Goal: Task Accomplishment & Management: Manage account settings

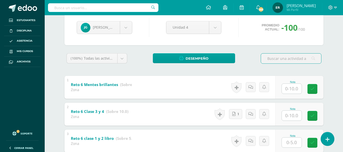
scroll to position [76, 0]
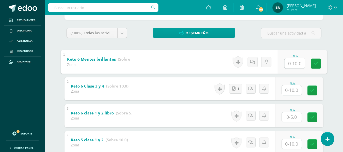
click at [290, 66] on input "text" at bounding box center [294, 63] width 20 height 10
click at [285, 92] on input "text" at bounding box center [292, 90] width 20 height 10
click at [291, 63] on input "text" at bounding box center [294, 63] width 20 height 10
type input "0"
click at [317, 66] on icon at bounding box center [316, 63] width 5 height 4
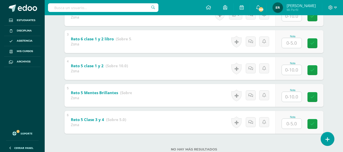
scroll to position [152, 0]
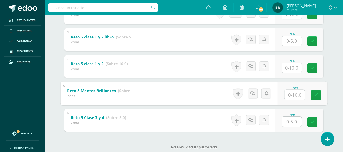
click at [292, 97] on input "text" at bounding box center [294, 95] width 20 height 10
type input "0"
click at [316, 94] on icon at bounding box center [316, 95] width 5 height 4
click at [288, 123] on input "text" at bounding box center [292, 122] width 20 height 10
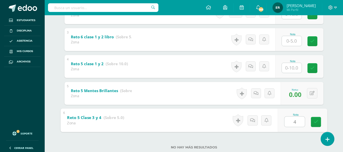
type input "4"
click at [294, 43] on input "text" at bounding box center [292, 41] width 20 height 10
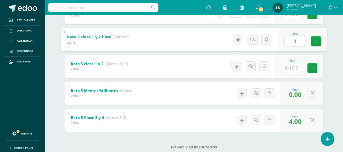
type input "4"
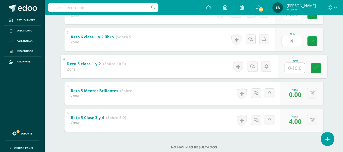
click at [296, 68] on input "text" at bounding box center [294, 68] width 20 height 10
type input "8"
click at [315, 67] on icon at bounding box center [316, 68] width 5 height 4
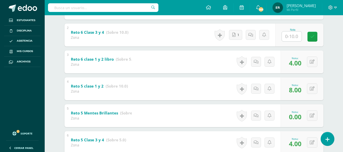
scroll to position [102, 0]
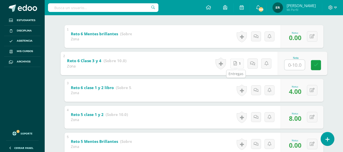
click at [237, 63] on link "1" at bounding box center [237, 63] width 14 height 10
click at [290, 64] on input "text" at bounding box center [294, 65] width 20 height 10
type input "10"
click at [318, 66] on link at bounding box center [316, 65] width 10 height 10
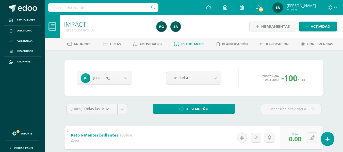
scroll to position [0, 0]
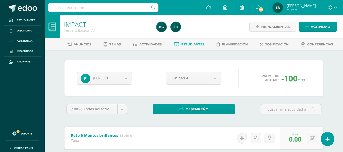
click at [198, 46] on link "Estudiantes" at bounding box center [189, 44] width 30 height 8
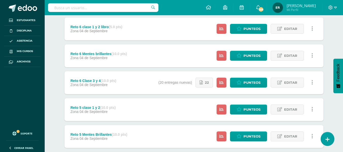
scroll to position [76, 0]
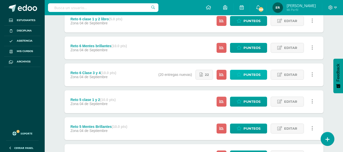
click at [249, 76] on span "Punteos" at bounding box center [251, 74] width 17 height 9
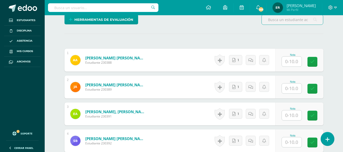
scroll to position [133, 0]
click at [234, 59] on icon at bounding box center [233, 60] width 3 height 4
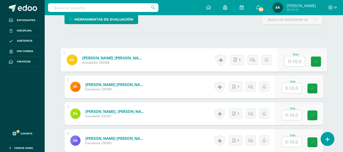
click at [292, 64] on input "text" at bounding box center [294, 61] width 20 height 10
type input "10"
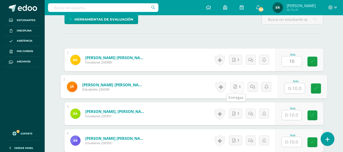
click at [237, 83] on link "1" at bounding box center [237, 87] width 14 height 10
click at [292, 87] on input "text" at bounding box center [294, 88] width 20 height 10
type input "10"
click at [320, 90] on link at bounding box center [316, 89] width 10 height 10
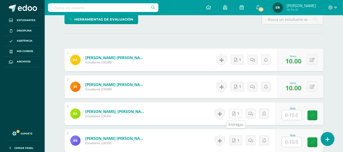
click at [235, 115] on icon at bounding box center [233, 114] width 3 height 4
click at [233, 113] on link "1" at bounding box center [237, 114] width 14 height 10
click at [292, 114] on input "text" at bounding box center [294, 115] width 20 height 10
type input "10"
click at [236, 116] on icon at bounding box center [235, 113] width 3 height 4
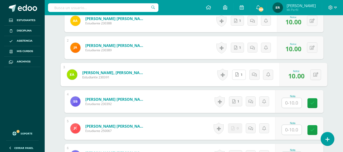
scroll to position [184, 0]
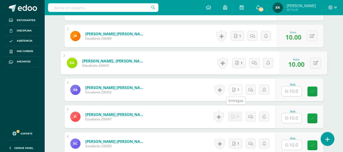
click at [235, 90] on icon at bounding box center [233, 90] width 3 height 4
click at [238, 95] on div "Historial de actividad No hay historial para esta actividad 1 Agregar Comentari…" at bounding box center [244, 89] width 62 height 23
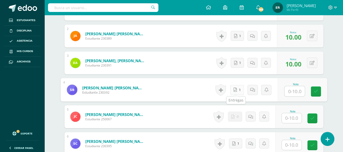
click at [234, 92] on link "1" at bounding box center [237, 90] width 14 height 10
click at [290, 90] on input "text" at bounding box center [294, 91] width 20 height 10
click at [253, 90] on icon at bounding box center [252, 90] width 5 height 4
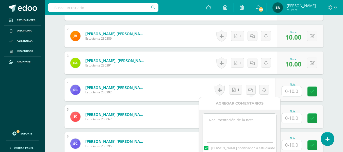
click at [226, 122] on textarea at bounding box center [239, 126] width 73 height 25
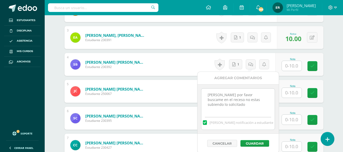
type textarea "Sofia por favor buscame en el receso no estas subiendo lo solicitado"
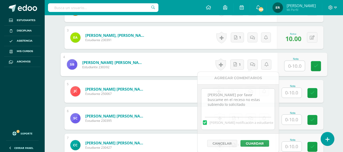
click at [292, 69] on input "text" at bounding box center [294, 66] width 20 height 10
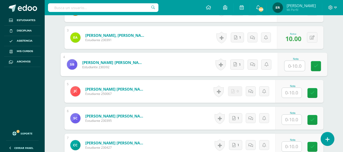
type input "0"
click at [314, 67] on icon at bounding box center [316, 66] width 5 height 4
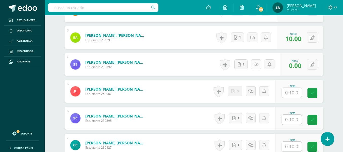
click at [256, 65] on icon at bounding box center [256, 64] width 5 height 4
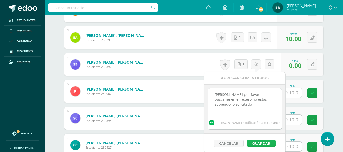
click at [264, 143] on button "Guardar" at bounding box center [261, 143] width 29 height 7
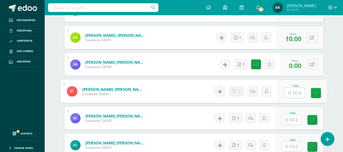
click at [287, 96] on input "text" at bounding box center [294, 93] width 20 height 10
type input "0"
click at [318, 95] on icon at bounding box center [316, 93] width 5 height 4
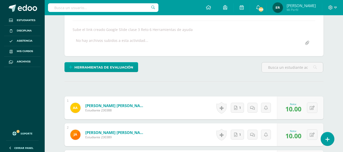
scroll to position [31, 0]
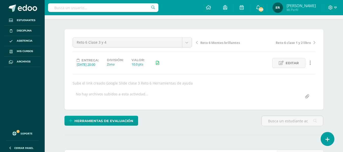
click at [185, 83] on div "Sube el link creado Google Slide clase 3 Reto 6 Herramientas de ayuda" at bounding box center [194, 83] width 247 height 5
drag, startPoint x: 188, startPoint y: 83, endPoint x: 66, endPoint y: 85, distance: 122.9
click at [67, 85] on div "Reto 6 Clase 3 y 4 Reto 6 Mentes brillantes Reto 6 Clase 3 y 4 Reto 6 clase 1 y…" at bounding box center [193, 69] width 259 height 80
copy div "Sube el link creado Google Slide clase 3 Reto 6 Herramientas de ayuda"
click at [66, 85] on div "Reto 6 Clase 3 y 4 Reto 6 Mentes brillantes Reto 6 Clase 3 y 4 Reto 6 clase 1 y…" at bounding box center [193, 69] width 259 height 80
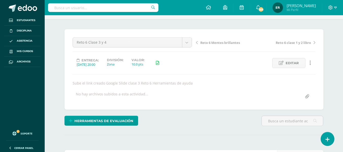
click at [66, 85] on div "Reto 6 Clase 3 y 4 Reto 6 Mentes brillantes Reto 6 Clase 3 y 4 Reto 6 clase 1 y…" at bounding box center [193, 69] width 259 height 80
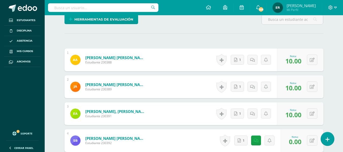
scroll to position [234, 0]
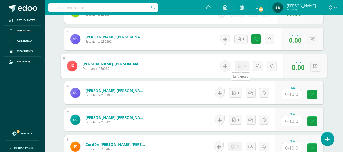
click at [242, 66] on link "0" at bounding box center [242, 66] width 15 height 10
click at [257, 65] on icon at bounding box center [257, 66] width 5 height 4
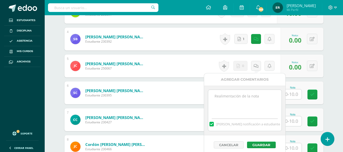
click at [228, 100] on textarea at bounding box center [244, 102] width 73 height 25
paste textarea "Sube el link creado Google Slide clase 3 Reto 6 Herramientas de ayuda"
click at [214, 96] on textarea "Sube el link creado Google Slide clase 3 Reto 6 Herramientas de ayuda" at bounding box center [244, 102] width 73 height 25
drag, startPoint x: 231, startPoint y: 107, endPoint x: 208, endPoint y: 101, distance: 23.2
click at [208, 103] on textarea "No subio el link creado Google Slide clase 3 Reto 6 Herramientas de ayuda" at bounding box center [244, 102] width 73 height 25
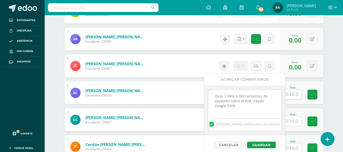
drag, startPoint x: 208, startPoint y: 99, endPoint x: 211, endPoint y: 94, distance: 6.1
click at [227, 105] on textarea "No subio el link creado Google Slide clase 3 Reto 6 Herramientas de ayuda" at bounding box center [244, 102] width 73 height 25
type textarea "No subio el link creado Google Slide clase 3 Reto 6 Herramientas de ayuda"
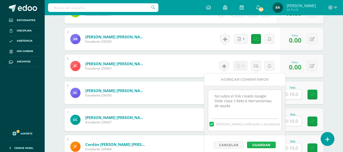
click at [267, 142] on button "Guardar" at bounding box center [261, 145] width 29 height 7
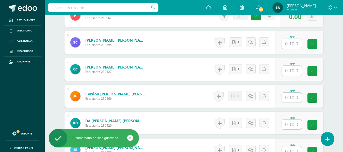
scroll to position [285, 0]
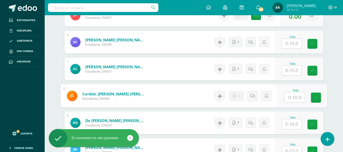
click at [292, 100] on input "text" at bounding box center [294, 97] width 20 height 10
type input "0"
click at [314, 98] on icon at bounding box center [316, 97] width 5 height 4
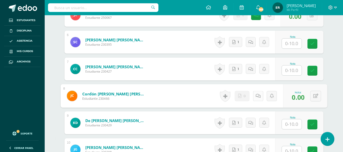
click at [258, 96] on link at bounding box center [258, 96] width 10 height 10
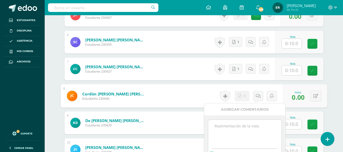
click at [234, 126] on textarea at bounding box center [244, 132] width 73 height 25
paste textarea "No subio el link creado Google Slide clase 3 Reto 6 Herramientas de ayuda"
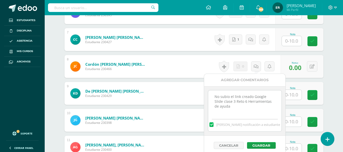
scroll to position [361, 0]
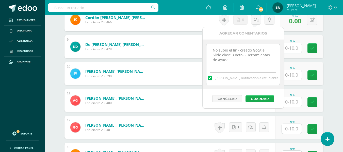
type textarea "No subio el link creado Google Slide clase 3 Reto 6 Herramientas de ayuda"
click at [254, 98] on button "Guardar" at bounding box center [260, 98] width 29 height 7
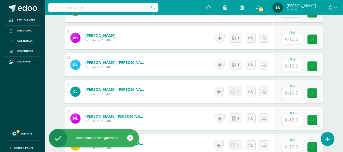
scroll to position [514, 0]
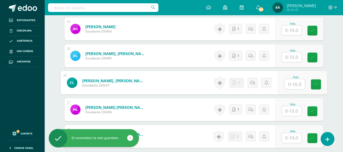
click at [289, 83] on input "text" at bounding box center [294, 84] width 20 height 10
type input "0"
click at [315, 82] on link at bounding box center [316, 84] width 10 height 10
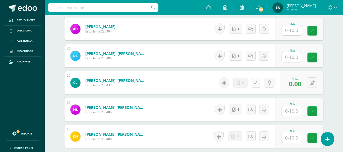
click at [254, 84] on link at bounding box center [256, 83] width 10 height 10
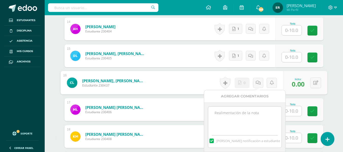
click at [246, 112] on textarea at bounding box center [244, 119] width 73 height 25
paste textarea "No subio el link creado Google Slide clase 3 Reto 6 Herramientas de ayuda"
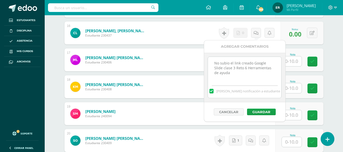
scroll to position [564, 0]
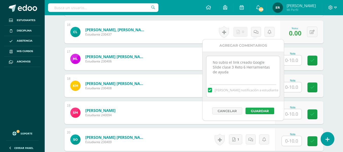
type textarea "No subio el link creado Google Slide clase 3 Reto 6 Herramientas de ayuda"
click at [260, 110] on button "Guardar" at bounding box center [260, 111] width 29 height 7
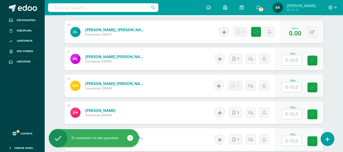
click at [286, 87] on input "text" at bounding box center [292, 87] width 20 height 10
type input "0"
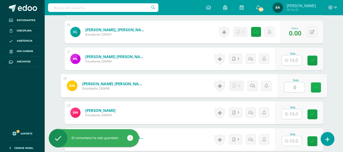
click at [320, 85] on link at bounding box center [316, 88] width 10 height 10
click at [259, 86] on link at bounding box center [258, 86] width 10 height 10
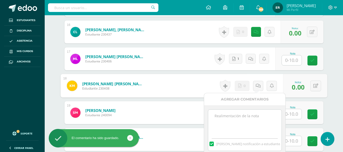
click at [249, 117] on textarea at bounding box center [244, 122] width 73 height 25
paste textarea "No subio el link creado Google Slide clase 3 Reto 6 Herramientas de ayuda"
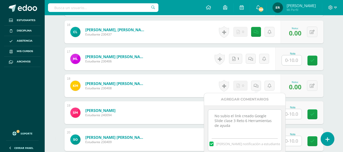
scroll to position [615, 0]
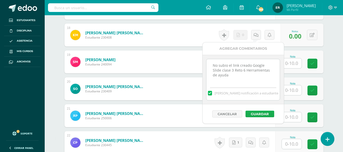
type textarea "No subio el link creado Google Slide clase 3 Reto 6 Herramientas de ayuda"
click at [259, 116] on button "Guardar" at bounding box center [260, 114] width 29 height 7
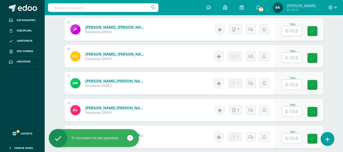
scroll to position [818, 0]
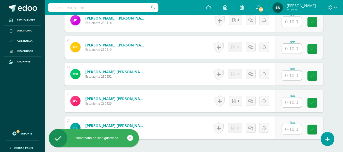
click at [291, 51] on input "text" at bounding box center [292, 49] width 20 height 10
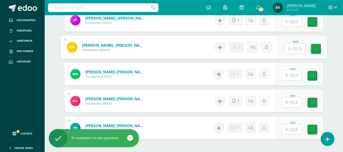
type input "0"
click at [320, 46] on link at bounding box center [316, 49] width 10 height 10
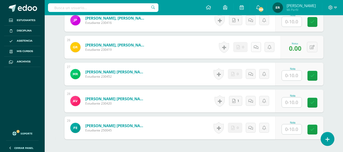
click at [253, 47] on link at bounding box center [256, 47] width 10 height 10
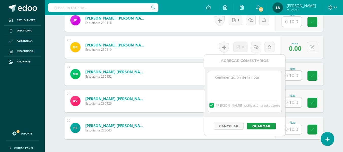
click at [234, 81] on textarea at bounding box center [244, 83] width 73 height 25
paste textarea "No subio el link creado Google Slide clase 3 Reto 6 Herramientas de ayuda"
type textarea "No subio el link creado Google Slide clase 3 Reto 6 Herramientas de ayuda"
click at [266, 126] on button "Guardar" at bounding box center [261, 126] width 29 height 7
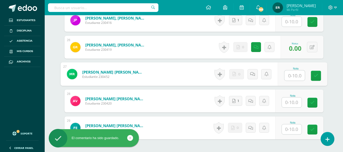
click at [296, 79] on input "text" at bounding box center [294, 76] width 20 height 10
click at [318, 76] on icon at bounding box center [316, 76] width 5 height 4
type input "0"
click at [252, 75] on icon at bounding box center [252, 74] width 5 height 4
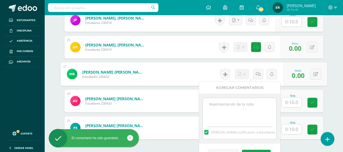
click at [238, 103] on textarea at bounding box center [239, 110] width 73 height 25
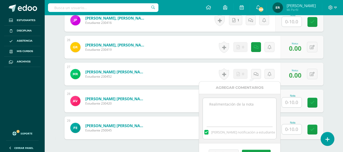
paste textarea "No subio el link creado Google Slide clase 3 Reto 6 Herramientas de ayuda"
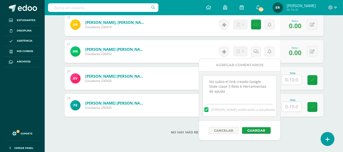
scroll to position [864, 0]
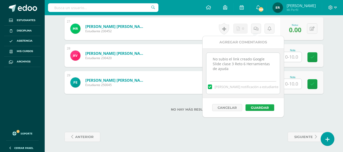
type textarea "No subio el link creado Google Slide clase 3 Reto 6 Herramientas de ayuda"
click at [270, 106] on button "Guardar" at bounding box center [260, 107] width 29 height 7
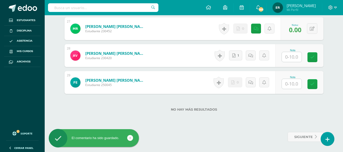
click at [294, 85] on input "text" at bounding box center [292, 84] width 20 height 10
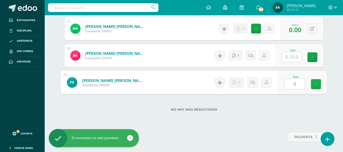
click at [317, 84] on icon at bounding box center [316, 84] width 5 height 4
type input "0"
click at [249, 82] on link at bounding box center [252, 82] width 10 height 10
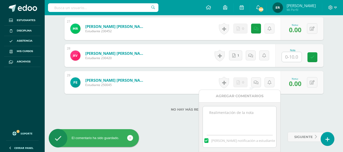
click at [238, 110] on textarea at bounding box center [239, 118] width 73 height 25
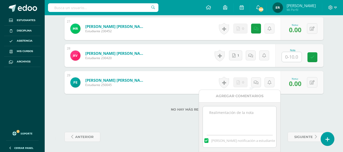
paste textarea "No subio el link creado Google Slide clase 3 Reto 6 Herramientas de ayuda"
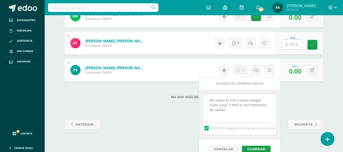
scroll to position [883, 0]
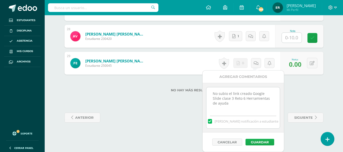
type textarea "No subio el link creado Google Slide clase 3 Reto 6 Herramientas de ayuda"
click at [258, 142] on button "Guardar" at bounding box center [260, 142] width 29 height 7
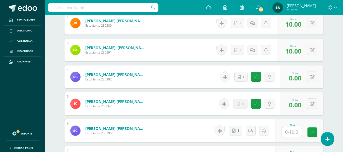
scroll to position [204, 0]
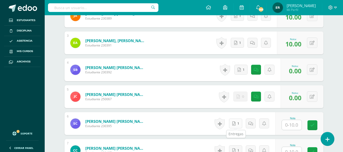
click at [237, 123] on link "1" at bounding box center [235, 124] width 13 height 10
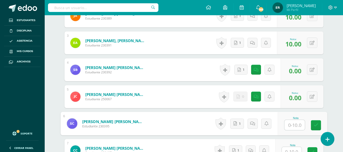
click at [293, 121] on input "text" at bounding box center [294, 125] width 20 height 10
type input "10"
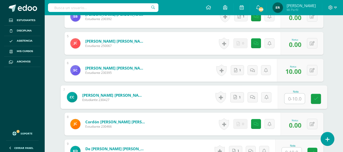
scroll to position [259, 0]
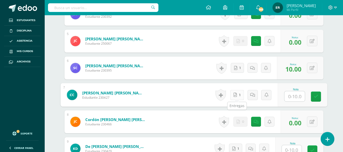
click at [237, 95] on icon at bounding box center [235, 95] width 3 height 4
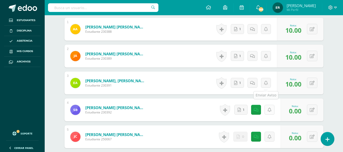
scroll to position [158, 0]
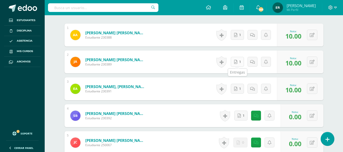
click at [237, 62] on icon at bounding box center [235, 62] width 3 height 4
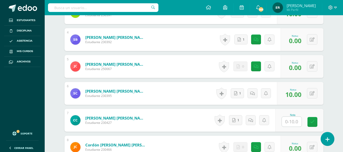
scroll to position [259, 0]
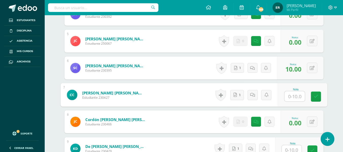
click at [289, 98] on input "text" at bounding box center [294, 96] width 20 height 10
type input "10"
click at [316, 98] on icon at bounding box center [316, 96] width 5 height 4
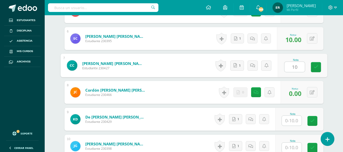
scroll to position [335, 0]
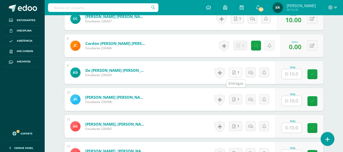
click at [236, 75] on link "1" at bounding box center [235, 73] width 13 height 10
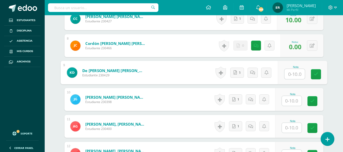
click at [290, 76] on input "text" at bounding box center [294, 74] width 20 height 10
type input "10"
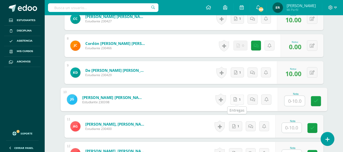
click at [237, 100] on icon at bounding box center [235, 99] width 3 height 4
click at [284, 98] on div "Nota" at bounding box center [303, 100] width 50 height 24
click at [289, 101] on input "text" at bounding box center [292, 101] width 20 height 10
type input "10"
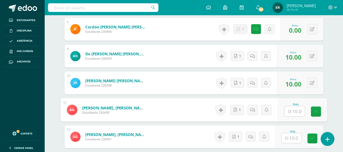
scroll to position [361, 0]
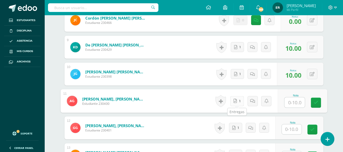
click at [241, 101] on link "1" at bounding box center [237, 101] width 14 height 10
click at [298, 102] on input "text" at bounding box center [294, 102] width 20 height 10
type input "10"
click at [318, 105] on link at bounding box center [316, 103] width 10 height 10
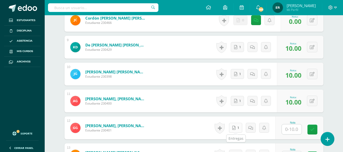
click at [239, 128] on span "1" at bounding box center [238, 127] width 1 height 9
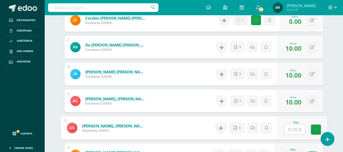
click at [294, 134] on input "text" at bounding box center [294, 129] width 20 height 10
type input "10"
click at [320, 130] on link at bounding box center [316, 130] width 10 height 10
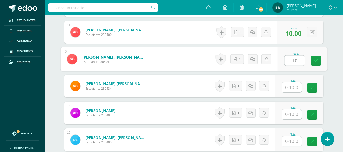
scroll to position [437, 0]
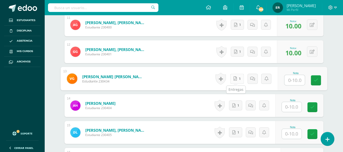
click at [238, 80] on link "1" at bounding box center [237, 79] width 14 height 10
click at [299, 80] on input "text" at bounding box center [294, 80] width 20 height 10
type input "10"
click at [313, 80] on link at bounding box center [316, 80] width 10 height 10
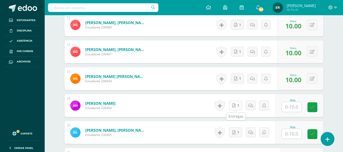
click at [235, 105] on icon at bounding box center [233, 106] width 3 height 4
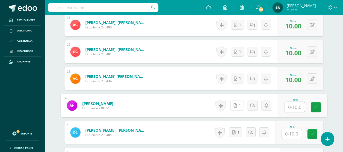
scroll to position [462, 0]
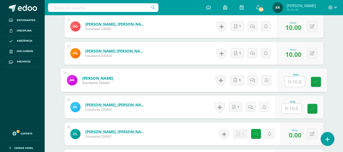
click at [294, 85] on input "text" at bounding box center [294, 82] width 20 height 10
type input "10"
click at [316, 83] on icon at bounding box center [316, 82] width 5 height 4
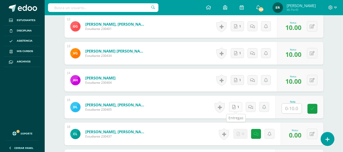
click at [238, 106] on link "1" at bounding box center [235, 107] width 13 height 10
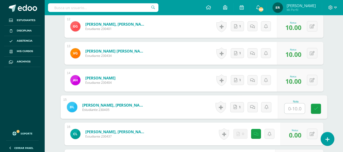
click at [289, 106] on input "text" at bounding box center [294, 109] width 20 height 10
type input "10"
click at [315, 109] on icon at bounding box center [316, 109] width 5 height 4
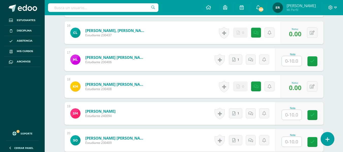
scroll to position [564, 0]
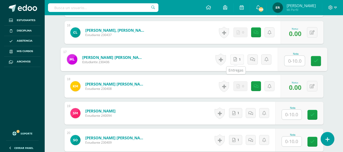
click at [237, 59] on link "1" at bounding box center [237, 59] width 14 height 10
click at [290, 61] on input "text" at bounding box center [294, 61] width 20 height 10
type input "10"
click at [316, 60] on icon at bounding box center [316, 61] width 5 height 4
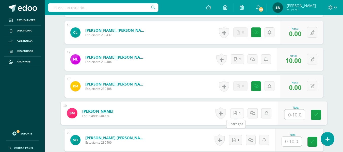
click at [238, 111] on link "1" at bounding box center [237, 113] width 14 height 10
click at [293, 113] on input "text" at bounding box center [294, 115] width 20 height 10
click at [240, 113] on span "1" at bounding box center [239, 113] width 1 height 10
click at [293, 115] on input "text" at bounding box center [294, 115] width 20 height 10
type input "10"
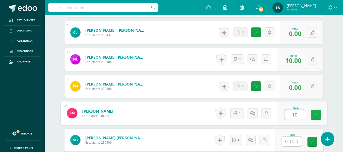
click at [320, 118] on link at bounding box center [316, 115] width 10 height 10
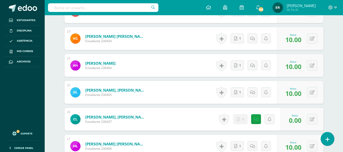
scroll to position [462, 0]
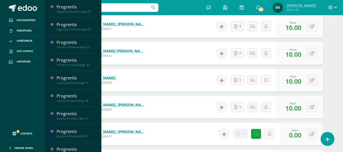
click at [18, 50] on span "Mis cursos" at bounding box center [25, 51] width 16 height 4
click at [21, 50] on span "Mis cursos" at bounding box center [25, 51] width 16 height 4
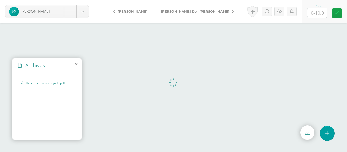
click at [76, 65] on icon at bounding box center [76, 64] width 3 height 4
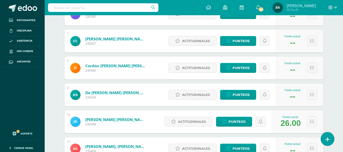
scroll to position [254, 0]
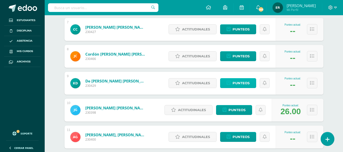
click at [237, 82] on span "Punteos" at bounding box center [241, 82] width 17 height 9
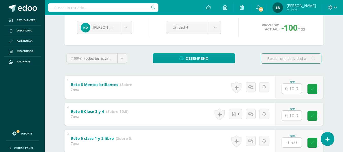
scroll to position [76, 0]
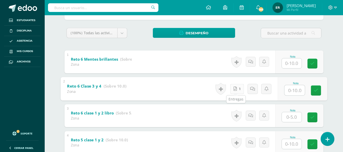
click at [236, 89] on icon at bounding box center [235, 89] width 3 height 4
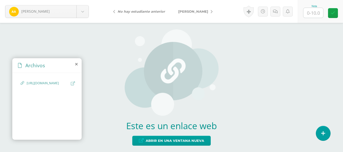
click at [72, 85] on link at bounding box center [73, 83] width 4 height 5
click at [72, 85] on icon at bounding box center [73, 83] width 4 height 4
click at [71, 84] on div "https://docs.google.com/presentation/d/1E0vY37JRaoBc0wJlMTvjJCYwGHXe6gqU/edit?s…" at bounding box center [47, 86] width 53 height 10
click at [72, 84] on icon at bounding box center [73, 83] width 4 height 4
click at [73, 84] on icon at bounding box center [73, 83] width 4 height 4
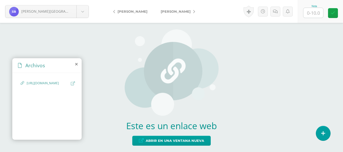
click at [75, 83] on icon at bounding box center [73, 83] width 4 height 4
click at [73, 84] on icon at bounding box center [73, 83] width 4 height 4
click at [74, 84] on icon at bounding box center [73, 83] width 4 height 4
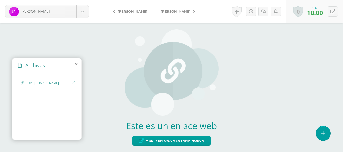
click at [71, 85] on icon at bounding box center [73, 83] width 4 height 4
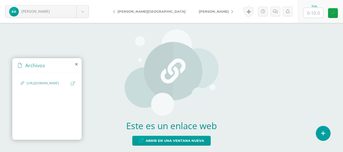
click at [72, 84] on icon at bounding box center [73, 83] width 4 height 4
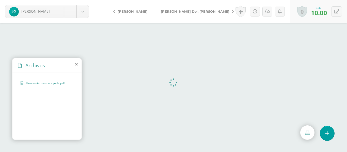
click at [75, 64] on icon at bounding box center [76, 64] width 3 height 4
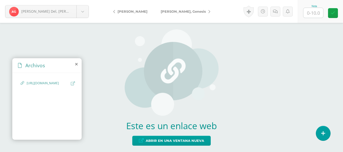
click at [71, 85] on icon at bounding box center [73, 83] width 4 height 4
click at [73, 84] on icon at bounding box center [73, 83] width 4 height 4
click at [72, 83] on icon at bounding box center [73, 83] width 4 height 4
click at [72, 84] on icon at bounding box center [73, 83] width 4 height 4
click at [73, 84] on icon at bounding box center [73, 83] width 4 height 4
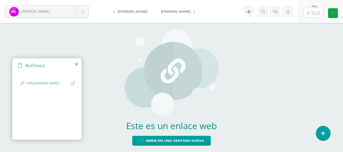
click at [75, 82] on icon at bounding box center [73, 83] width 4 height 4
click at [73, 86] on link at bounding box center [73, 83] width 4 height 5
click at [72, 83] on icon at bounding box center [73, 83] width 4 height 4
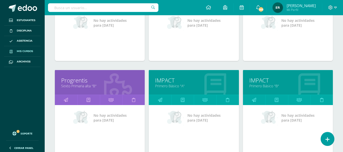
scroll to position [311, 0]
click at [258, 81] on link "IMPACT" at bounding box center [287, 81] width 77 height 8
click at [259, 85] on link "Primero Básico "B"" at bounding box center [287, 86] width 77 height 5
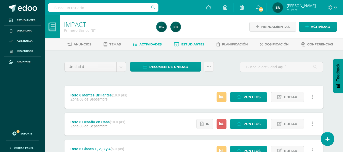
click at [194, 43] on span "Estudiantes" at bounding box center [192, 44] width 23 height 4
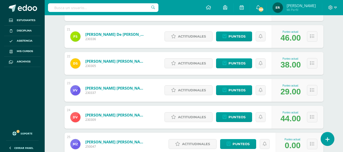
scroll to position [661, 0]
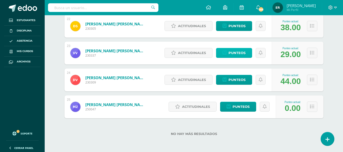
click at [238, 54] on span "Punteos" at bounding box center [237, 52] width 17 height 9
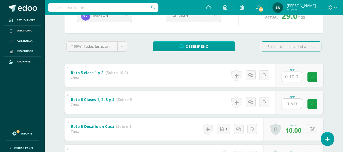
scroll to position [102, 0]
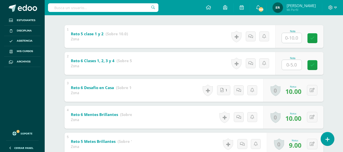
click at [293, 37] on input "text" at bounding box center [292, 38] width 20 height 10
type input "10"
type input "5"
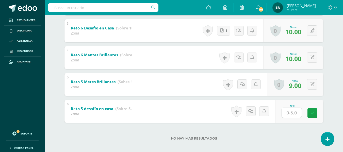
scroll to position [166, 0]
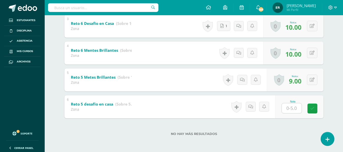
click at [293, 112] on input "text" at bounding box center [292, 108] width 20 height 10
type input "5"
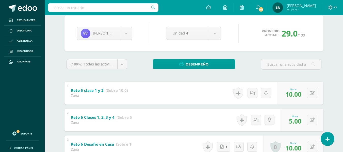
scroll to position [0, 0]
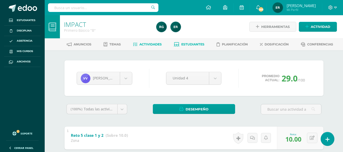
click at [153, 47] on link "Actividades" at bounding box center [147, 44] width 29 height 8
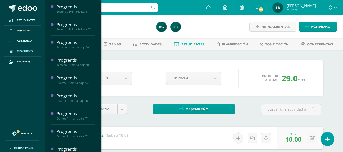
click at [30, 48] on link "Mis cursos" at bounding box center [22, 51] width 37 height 10
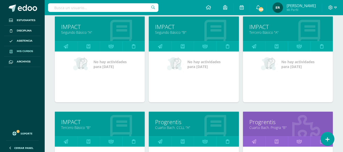
scroll to position [463, 0]
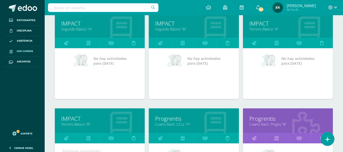
click at [258, 28] on link "Tercero Básico "A"" at bounding box center [287, 29] width 77 height 5
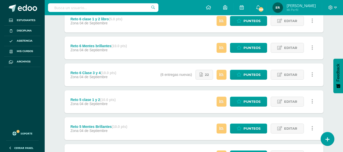
scroll to position [102, 0]
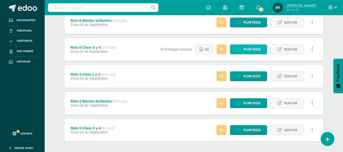
click at [250, 52] on span "Punteos" at bounding box center [251, 49] width 17 height 9
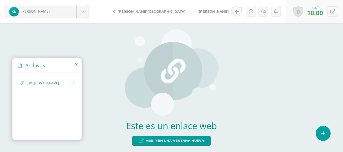
click at [72, 83] on icon at bounding box center [73, 83] width 4 height 4
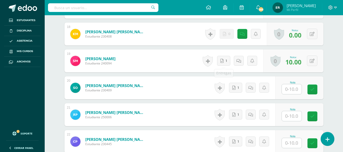
scroll to position [630, 0]
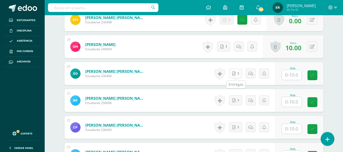
click at [238, 70] on link "1" at bounding box center [235, 74] width 13 height 10
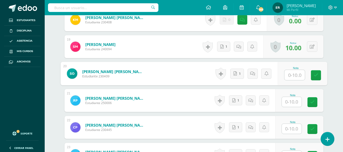
click at [291, 76] on input "text" at bounding box center [294, 75] width 20 height 10
type input "10"
click at [312, 75] on link at bounding box center [316, 75] width 10 height 10
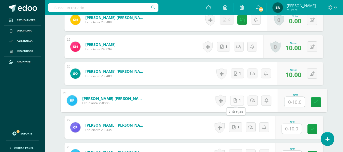
click at [234, 101] on icon at bounding box center [235, 100] width 3 height 4
click at [298, 101] on input "text" at bounding box center [294, 102] width 20 height 10
type input "10"
click at [233, 128] on link "1" at bounding box center [235, 127] width 13 height 10
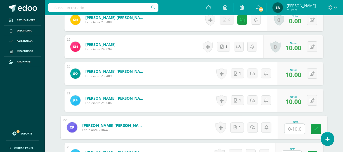
click at [294, 129] on input "text" at bounding box center [294, 129] width 20 height 10
type input "10"
click at [312, 131] on link at bounding box center [316, 129] width 10 height 10
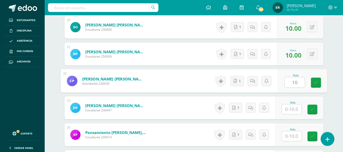
scroll to position [681, 0]
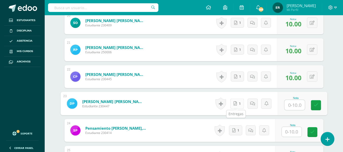
click at [232, 102] on link "1" at bounding box center [237, 104] width 14 height 10
click at [291, 108] on input "text" at bounding box center [294, 105] width 20 height 10
type input "10"
click at [314, 106] on icon at bounding box center [316, 105] width 5 height 4
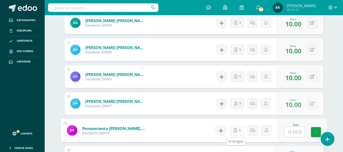
click at [236, 132] on icon at bounding box center [235, 130] width 3 height 4
click at [292, 132] on input "text" at bounding box center [294, 132] width 20 height 10
type input "10"
click at [317, 132] on icon at bounding box center [316, 132] width 5 height 4
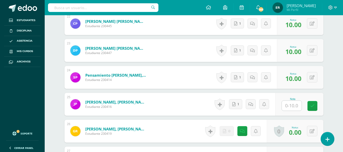
scroll to position [732, 0]
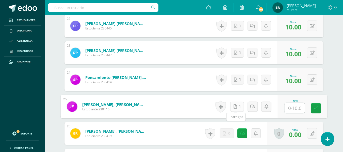
click at [240, 106] on link "1" at bounding box center [237, 107] width 14 height 10
click at [291, 108] on input "text" at bounding box center [294, 108] width 20 height 10
type input "10"
click at [314, 106] on icon at bounding box center [316, 108] width 5 height 4
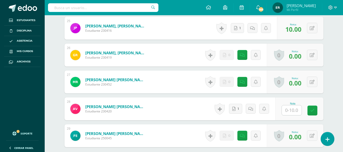
scroll to position [834, 0]
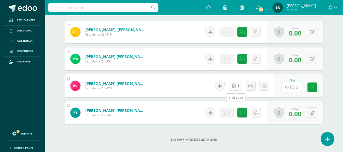
click at [235, 87] on icon at bounding box center [233, 86] width 3 height 4
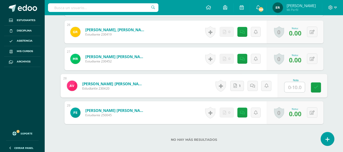
click at [299, 88] on input "text" at bounding box center [294, 87] width 20 height 10
type input "9"
click at [318, 90] on link at bounding box center [316, 88] width 10 height 10
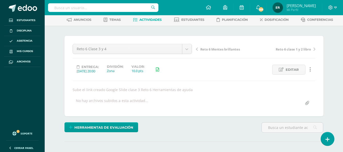
scroll to position [1, 0]
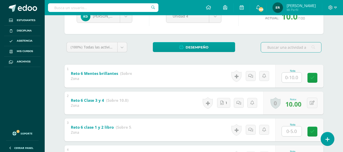
scroll to position [53, 0]
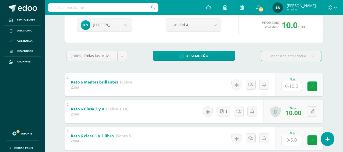
click at [301, 89] on input "text" at bounding box center [292, 86] width 20 height 10
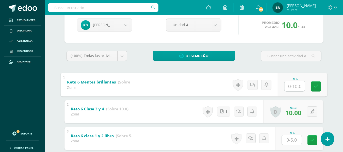
type input "9"
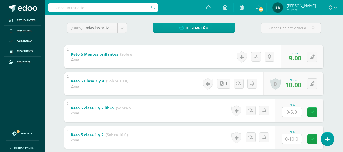
scroll to position [129, 0]
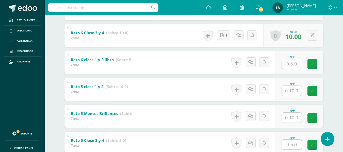
click at [290, 65] on input "text" at bounding box center [292, 64] width 20 height 10
type input "5"
click at [290, 94] on input "text" at bounding box center [292, 91] width 20 height 10
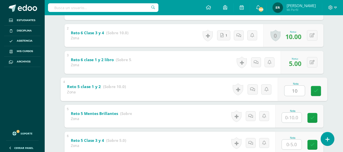
type input "10"
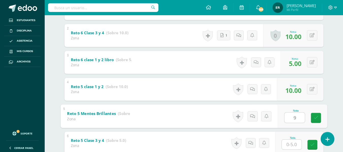
type input "9"
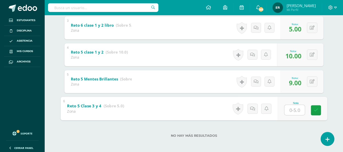
scroll to position [166, 0]
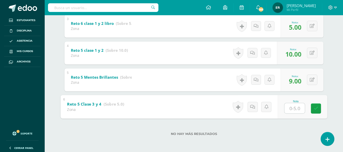
type input "5"
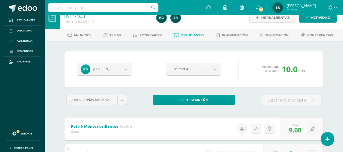
scroll to position [0, 0]
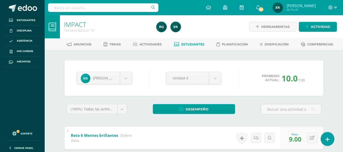
click at [190, 45] on span "Estudiantes" at bounding box center [192, 44] width 23 height 4
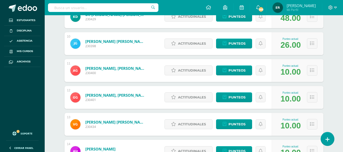
scroll to position [330, 0]
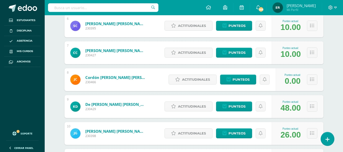
scroll to position [230, 0]
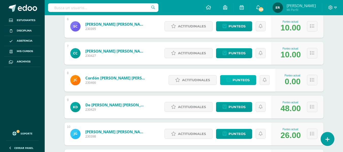
click at [242, 80] on span "Punteos" at bounding box center [241, 79] width 17 height 9
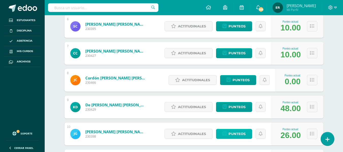
click at [234, 136] on span "Punteos" at bounding box center [237, 133] width 17 height 9
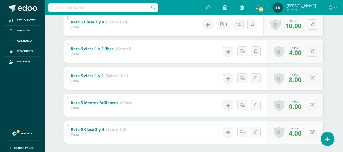
scroll to position [90, 0]
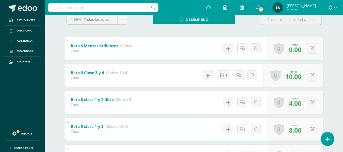
click at [241, 49] on icon at bounding box center [242, 48] width 5 height 4
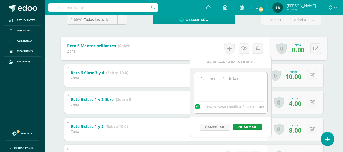
click at [216, 79] on textarea at bounding box center [230, 84] width 73 height 25
paste textarea "No realizó actividad mentes brillantes plataforma Amco reto"
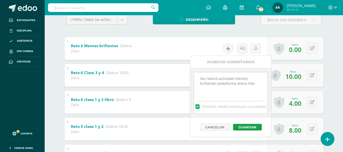
click at [255, 83] on textarea "No realizó actividad mentes brillantes plataforma Amco reto" at bounding box center [230, 84] width 73 height 25
type textarea "No realizó actividad mentes brillantes plataforma Amco reto 6"
click at [251, 128] on button "Guardar" at bounding box center [247, 127] width 29 height 7
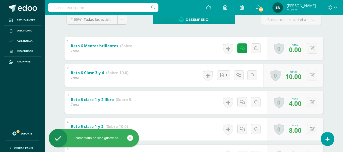
scroll to position [140, 0]
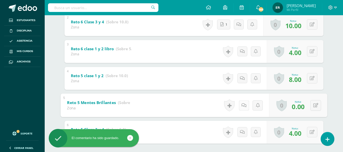
click at [242, 107] on icon at bounding box center [243, 105] width 5 height 4
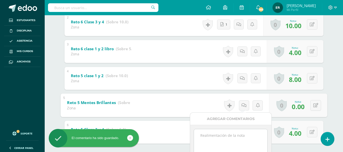
click at [239, 143] on textarea at bounding box center [230, 141] width 73 height 25
paste textarea "No realizó actividad mentes brillantes plataforma Amco reto"
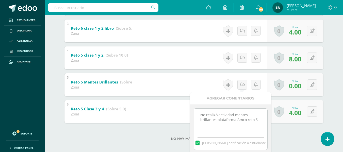
scroll to position [182, 0]
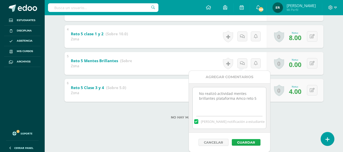
type textarea "No realizó actividad mentes brillantes plataforma Amco reto 5"
click at [251, 140] on button "Guardar" at bounding box center [246, 142] width 29 height 7
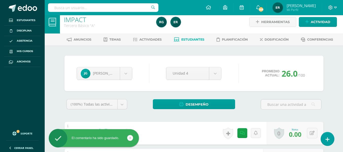
scroll to position [0, 0]
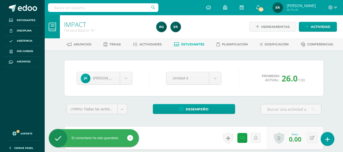
click at [185, 44] on span "Estudiantes" at bounding box center [192, 44] width 23 height 4
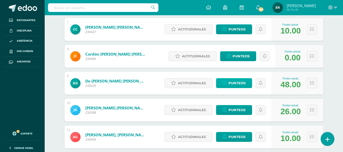
scroll to position [305, 0]
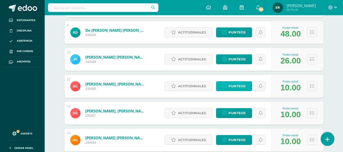
click at [240, 86] on span "Punteos" at bounding box center [237, 85] width 17 height 9
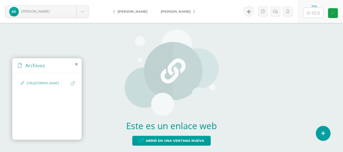
click at [74, 82] on icon at bounding box center [73, 83] width 4 height 4
click at [75, 84] on icon at bounding box center [73, 83] width 4 height 4
click at [71, 85] on icon at bounding box center [73, 83] width 4 height 4
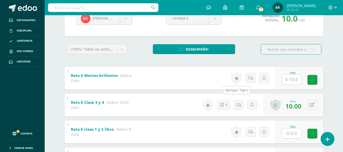
scroll to position [51, 0]
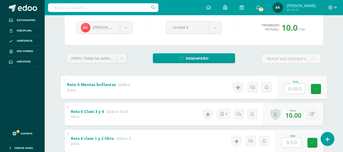
click at [290, 88] on input "text" at bounding box center [294, 89] width 20 height 10
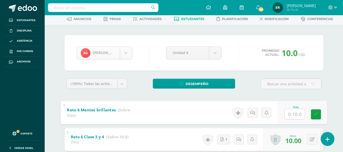
scroll to position [0, 0]
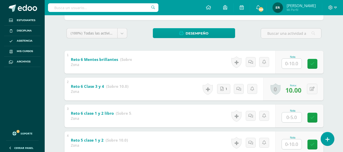
scroll to position [76, 0]
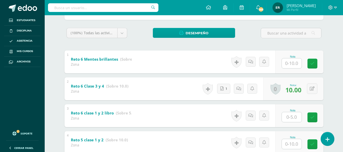
click at [93, 59] on b "Reto 6 Mentes brillantes" at bounding box center [94, 59] width 47 height 5
click at [122, 59] on strong "(Sobre 10.0)" at bounding box center [129, 58] width 23 height 5
click at [128, 88] on div "Reto 6 Clase 3 y 4 (Sobre 10.0) Zona" at bounding box center [99, 87] width 70 height 21
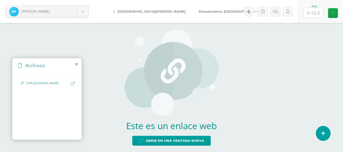
click at [74, 84] on icon at bounding box center [73, 83] width 4 height 4
click at [72, 84] on icon at bounding box center [73, 83] width 4 height 4
click at [55, 84] on span "https://docs.google.com/presentation/d/19rmSe5tFtEXcz-nv2b42PVOe5npzznU79lVtkSR…" at bounding box center [48, 83] width 42 height 5
click at [69, 84] on div "https://docs.google.com/presentation/d/19rmSe5tFtEXcz-nv2b42PVOe5npzznU79lVtkSR…" at bounding box center [47, 86] width 53 height 10
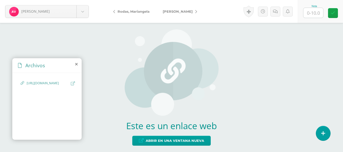
click at [73, 83] on icon at bounding box center [73, 83] width 4 height 4
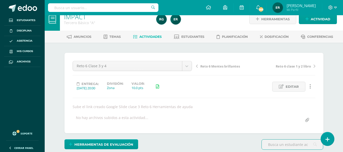
scroll to position [8, 0]
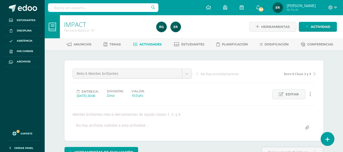
click at [149, 44] on span "Actividades" at bounding box center [150, 44] width 22 height 4
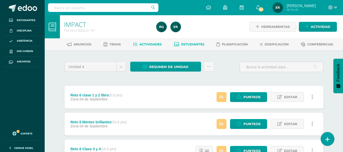
click at [189, 42] on span "Estudiantes" at bounding box center [192, 44] width 23 height 4
click at [188, 45] on span "Estudiantes" at bounding box center [192, 44] width 23 height 4
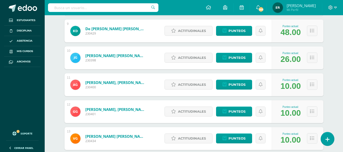
scroll to position [332, 0]
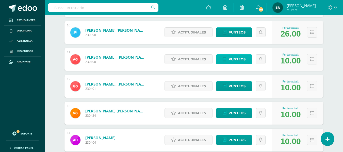
click at [236, 58] on span "Punteos" at bounding box center [237, 59] width 17 height 9
